Goal: Learn about a topic: Learn about a topic

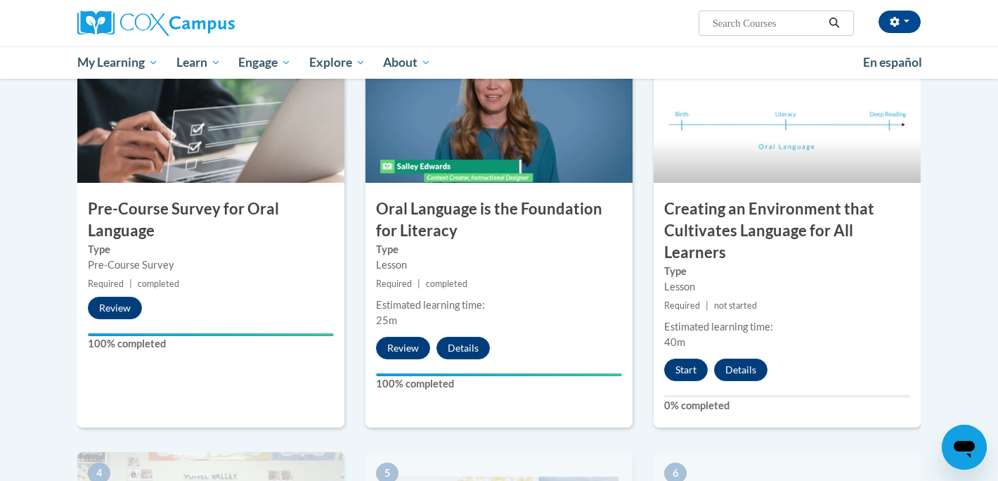
scroll to position [342, 0]
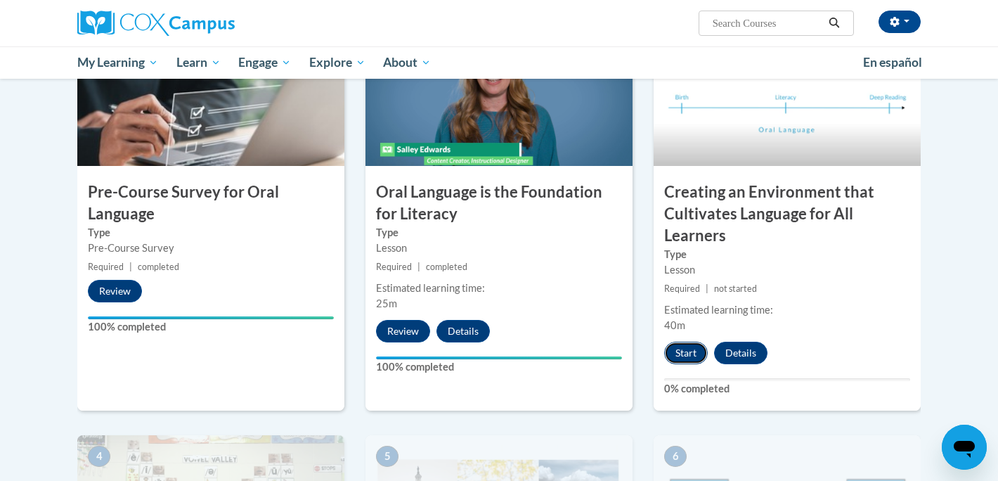
click at [677, 348] on button "Start" at bounding box center [686, 353] width 44 height 22
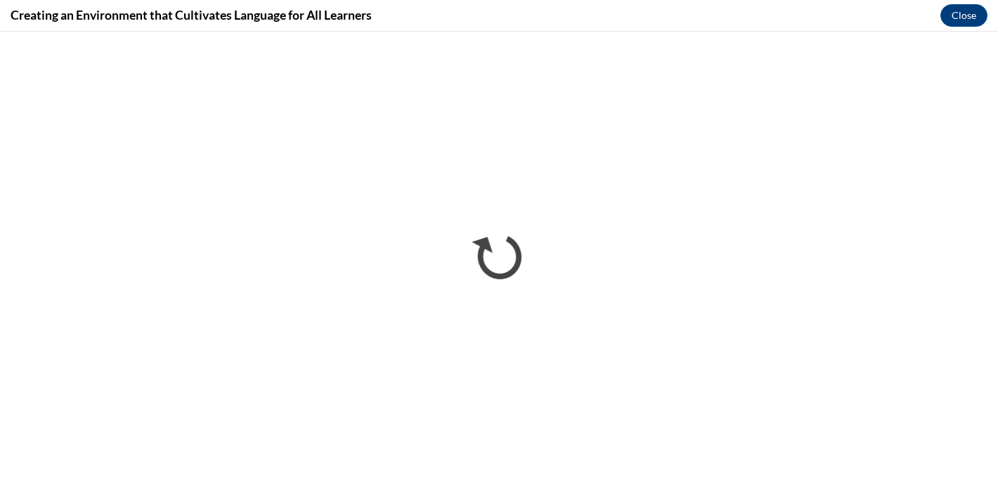
scroll to position [0, 0]
